Goal: Task Accomplishment & Management: Use online tool/utility

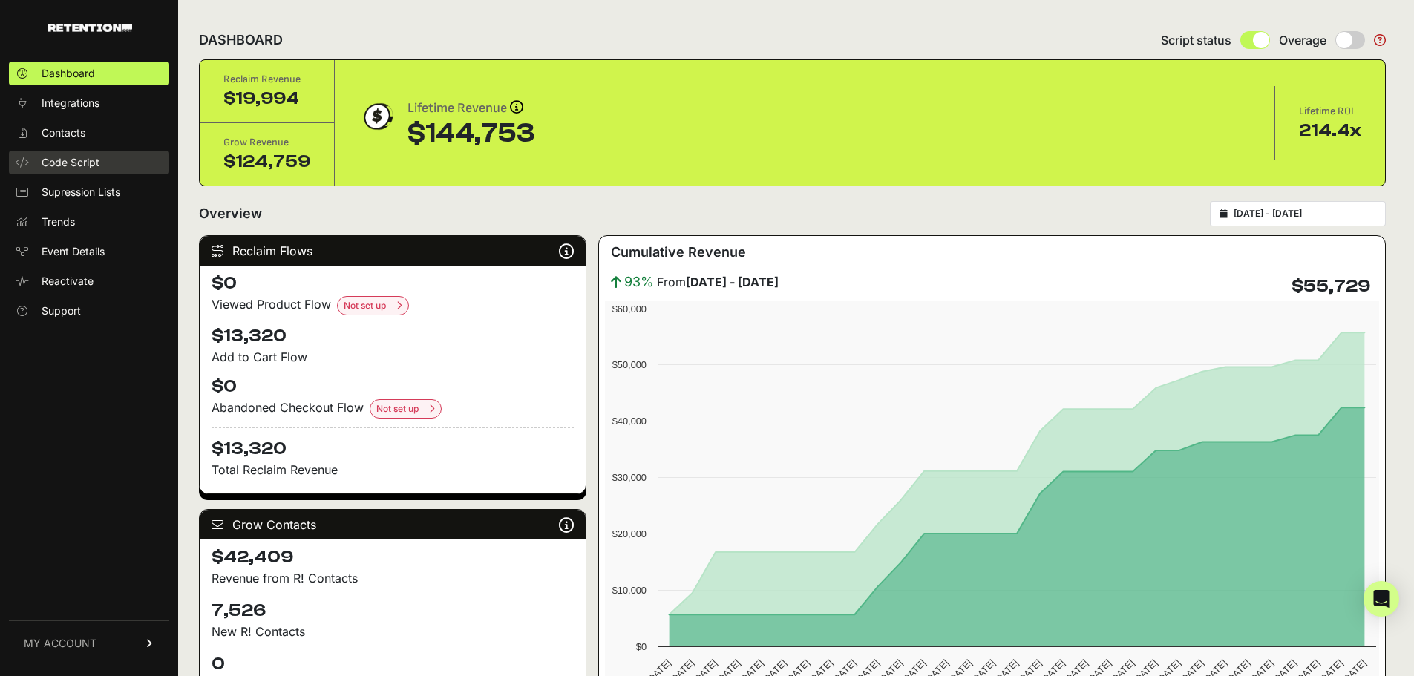
click at [56, 165] on span "Code Script" at bounding box center [71, 162] width 58 height 15
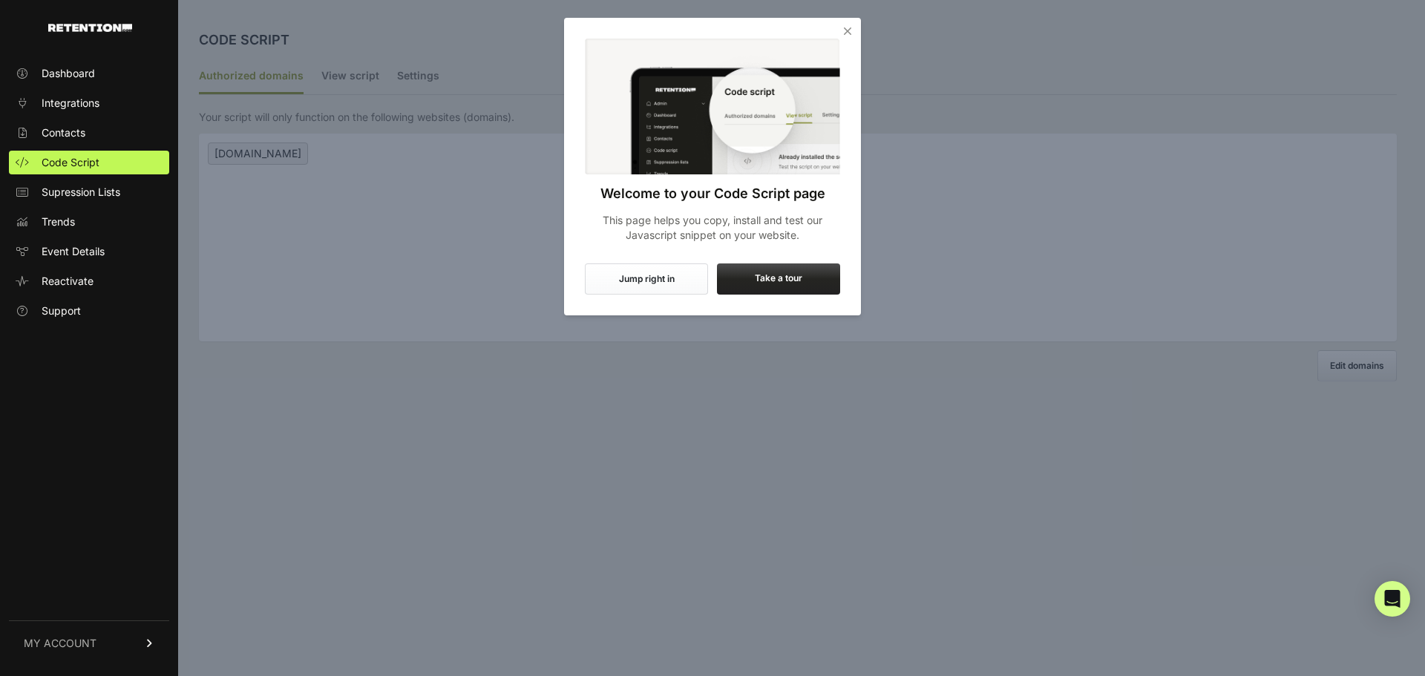
click at [847, 30] on icon "Close" at bounding box center [847, 31] width 15 height 15
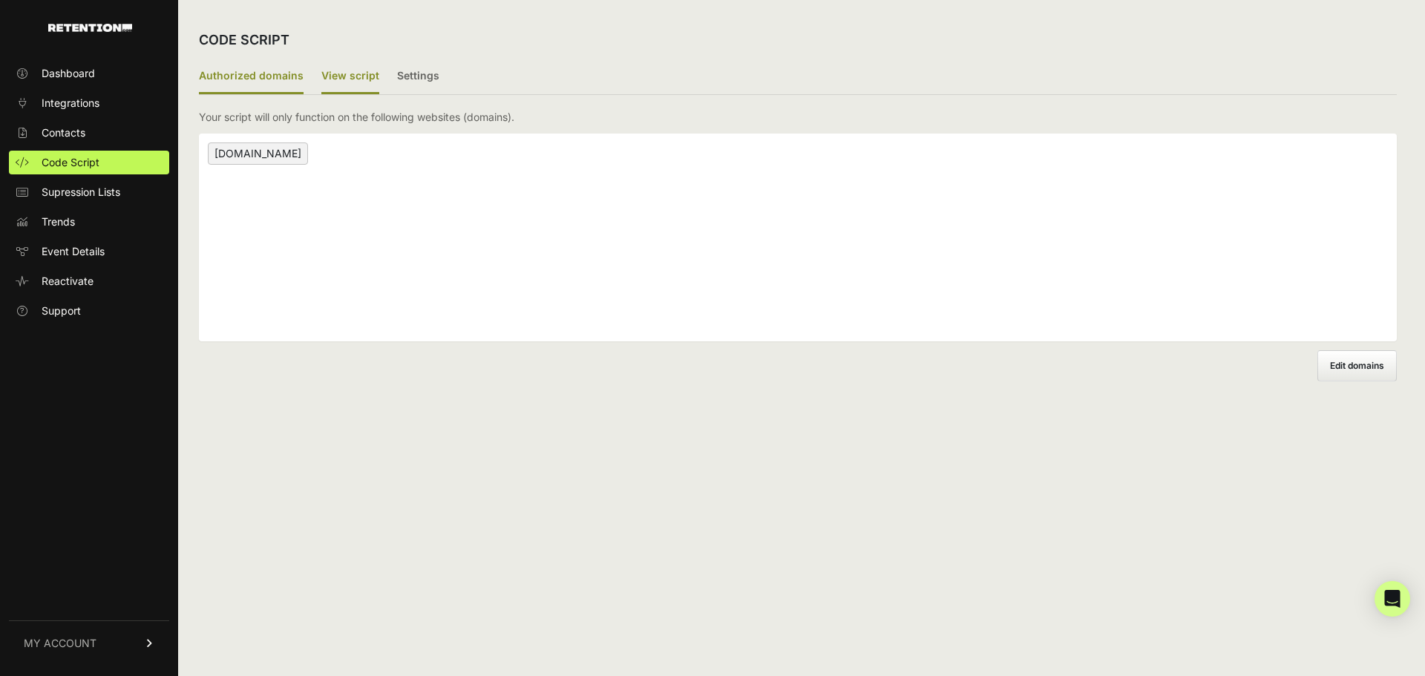
click at [328, 78] on label "View script" at bounding box center [350, 76] width 58 height 35
click at [0, 0] on input "View script" at bounding box center [0, 0] width 0 height 0
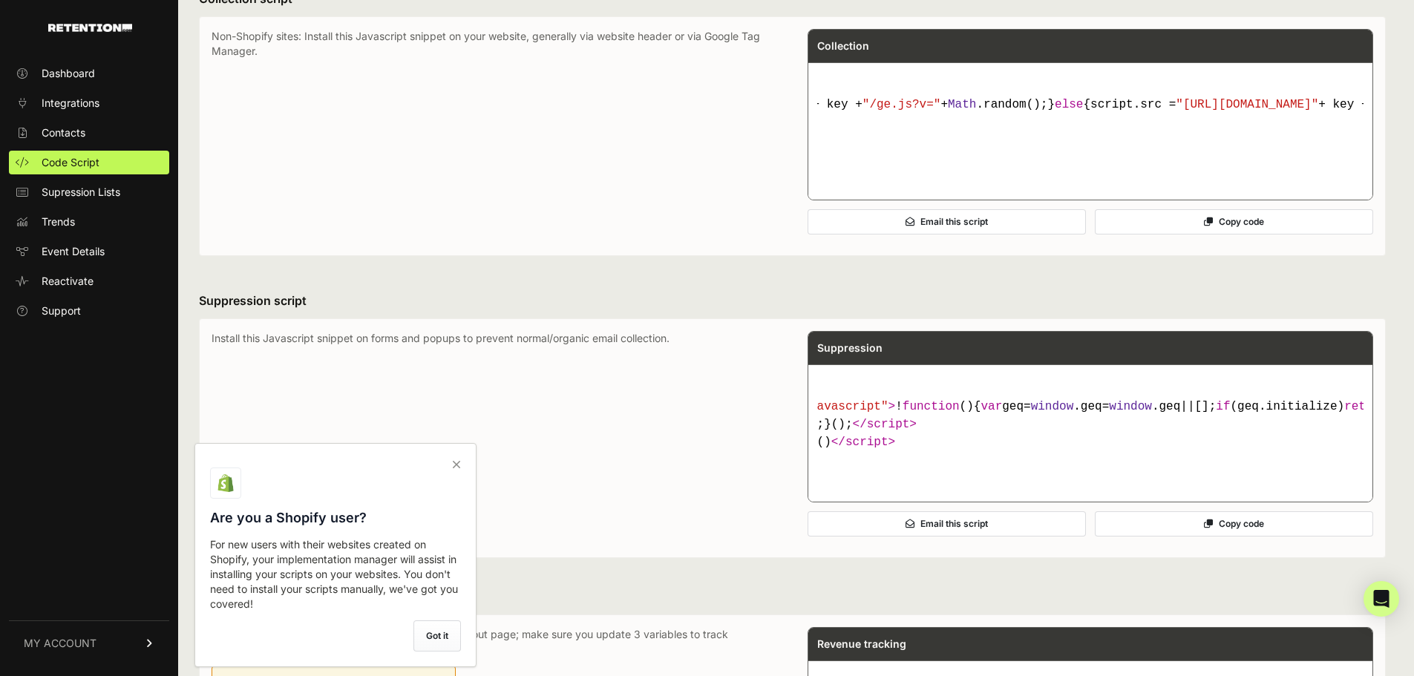
scroll to position [594, 0]
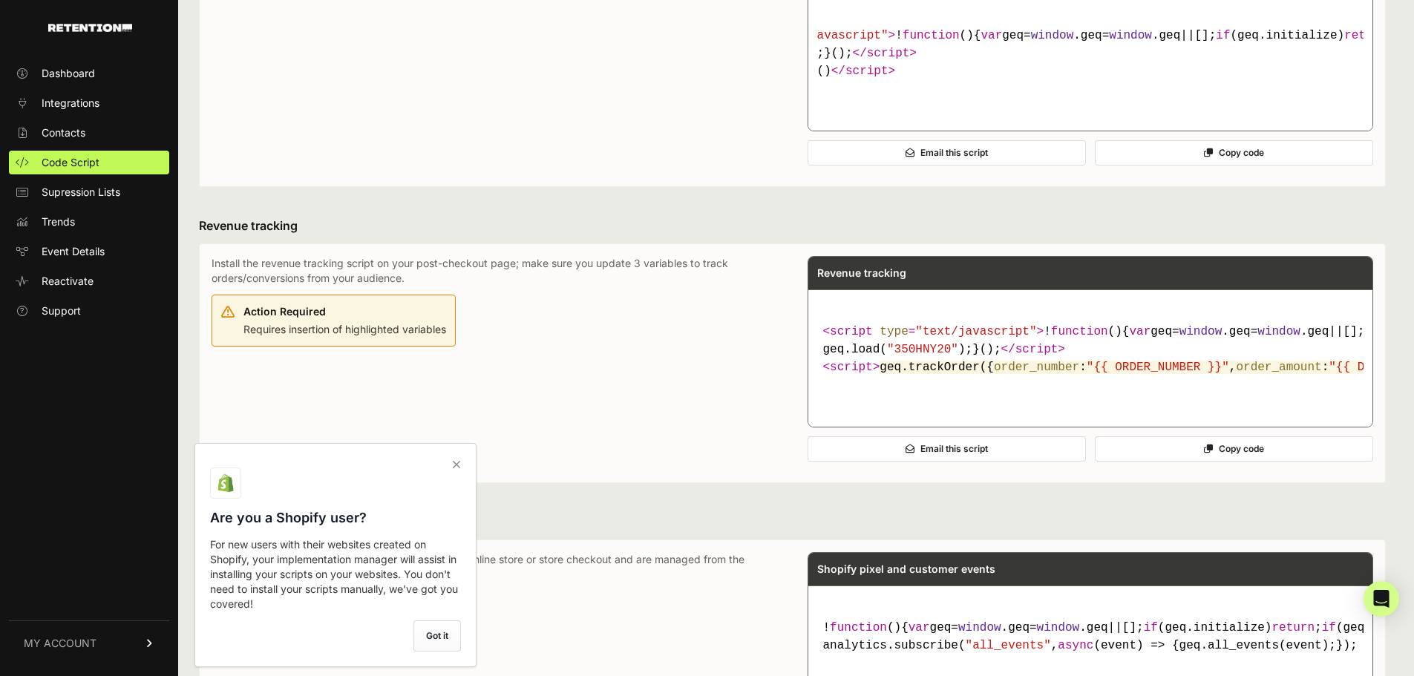
click at [437, 633] on label "Got it" at bounding box center [438, 636] width 48 height 31
click at [0, 0] on input "checkbox" at bounding box center [0, 0] width 0 height 0
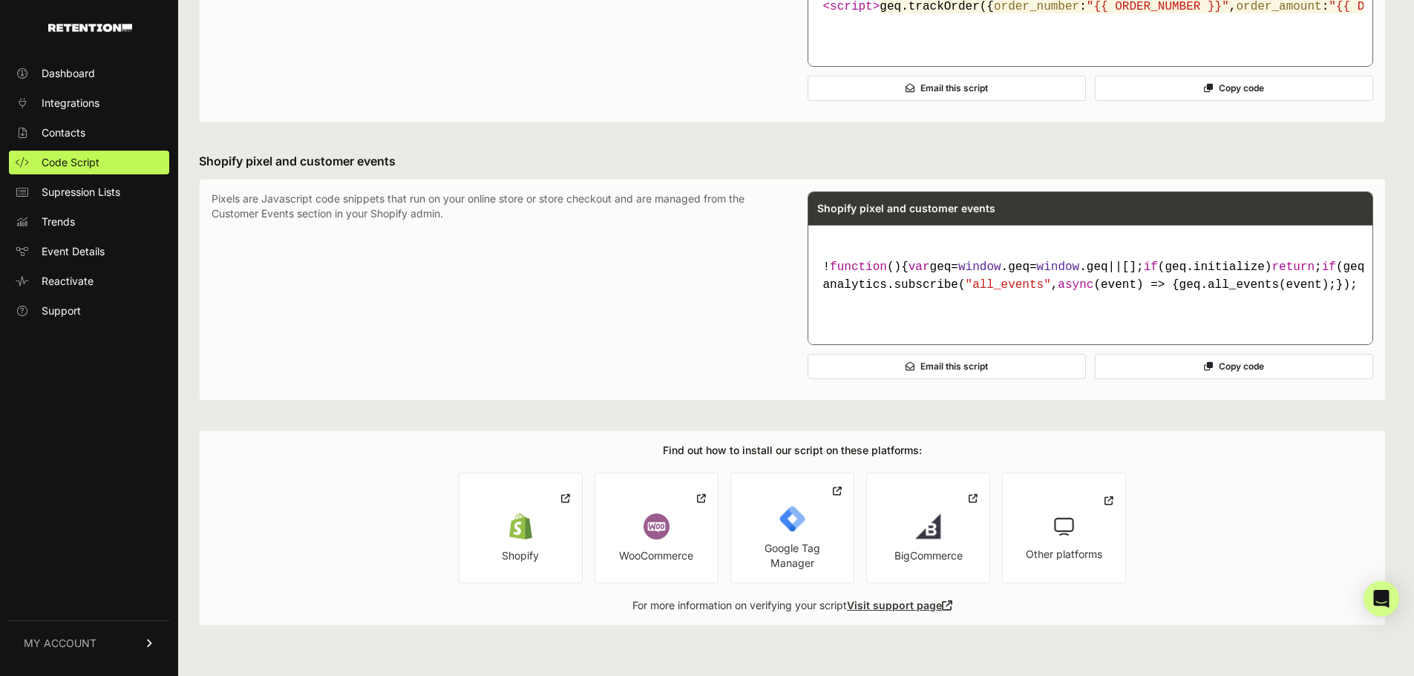
scroll to position [0, 0]
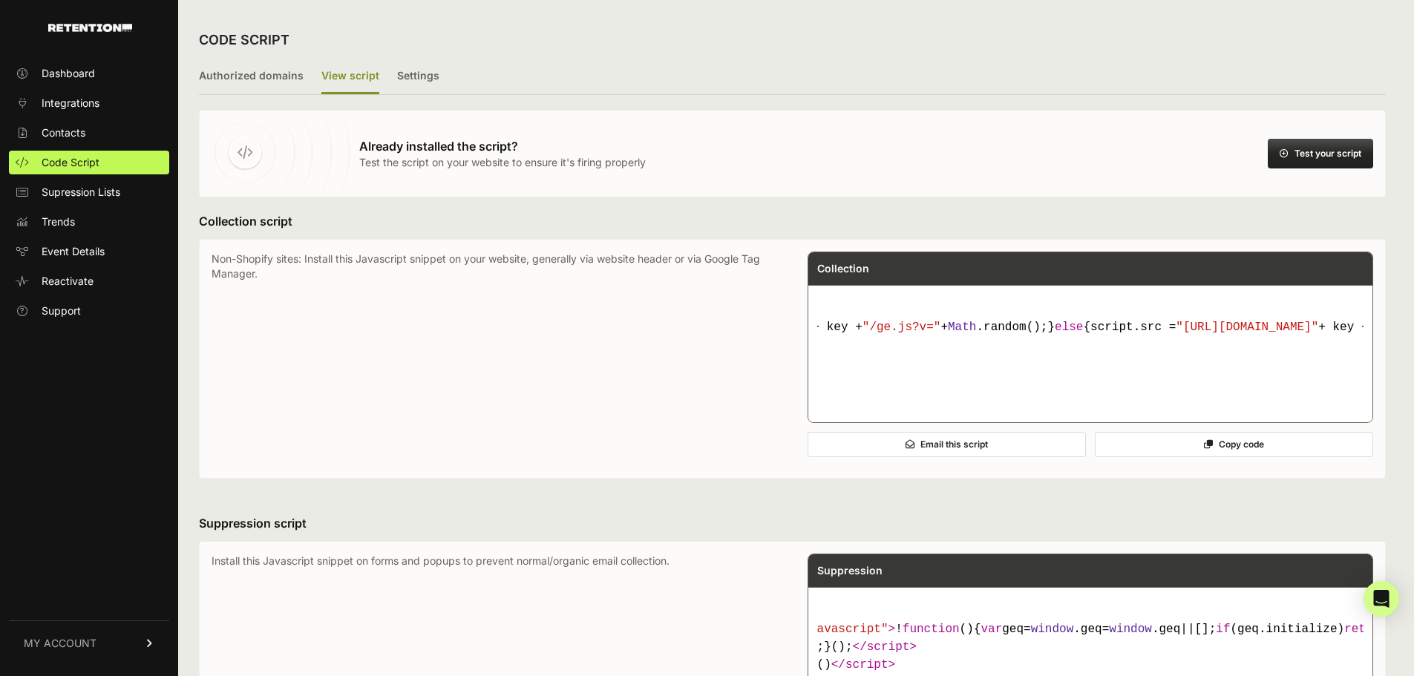
click at [1191, 457] on button "Copy code" at bounding box center [1234, 444] width 278 height 25
